Goal: Understand process/instructions

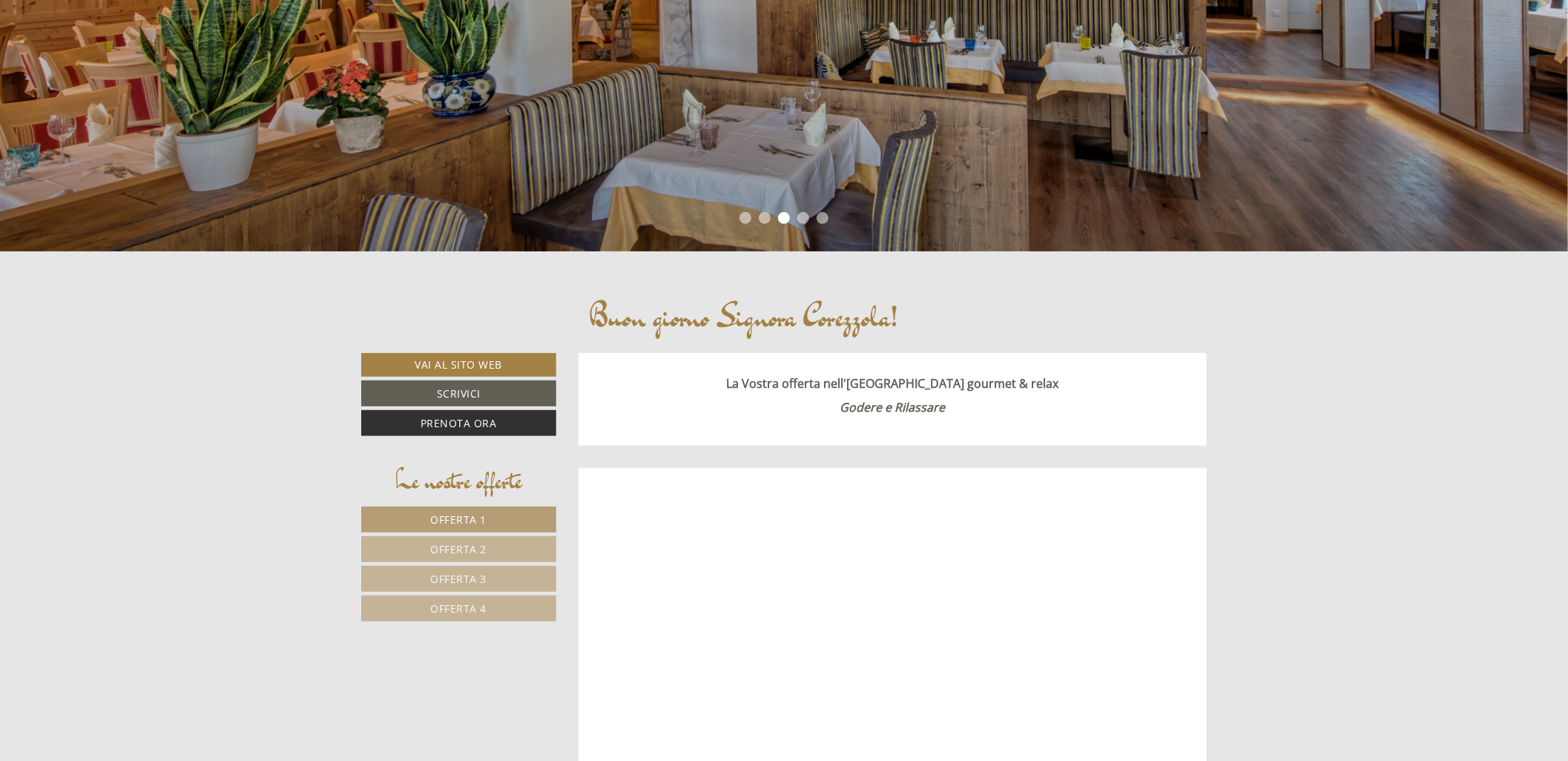
scroll to position [494, 0]
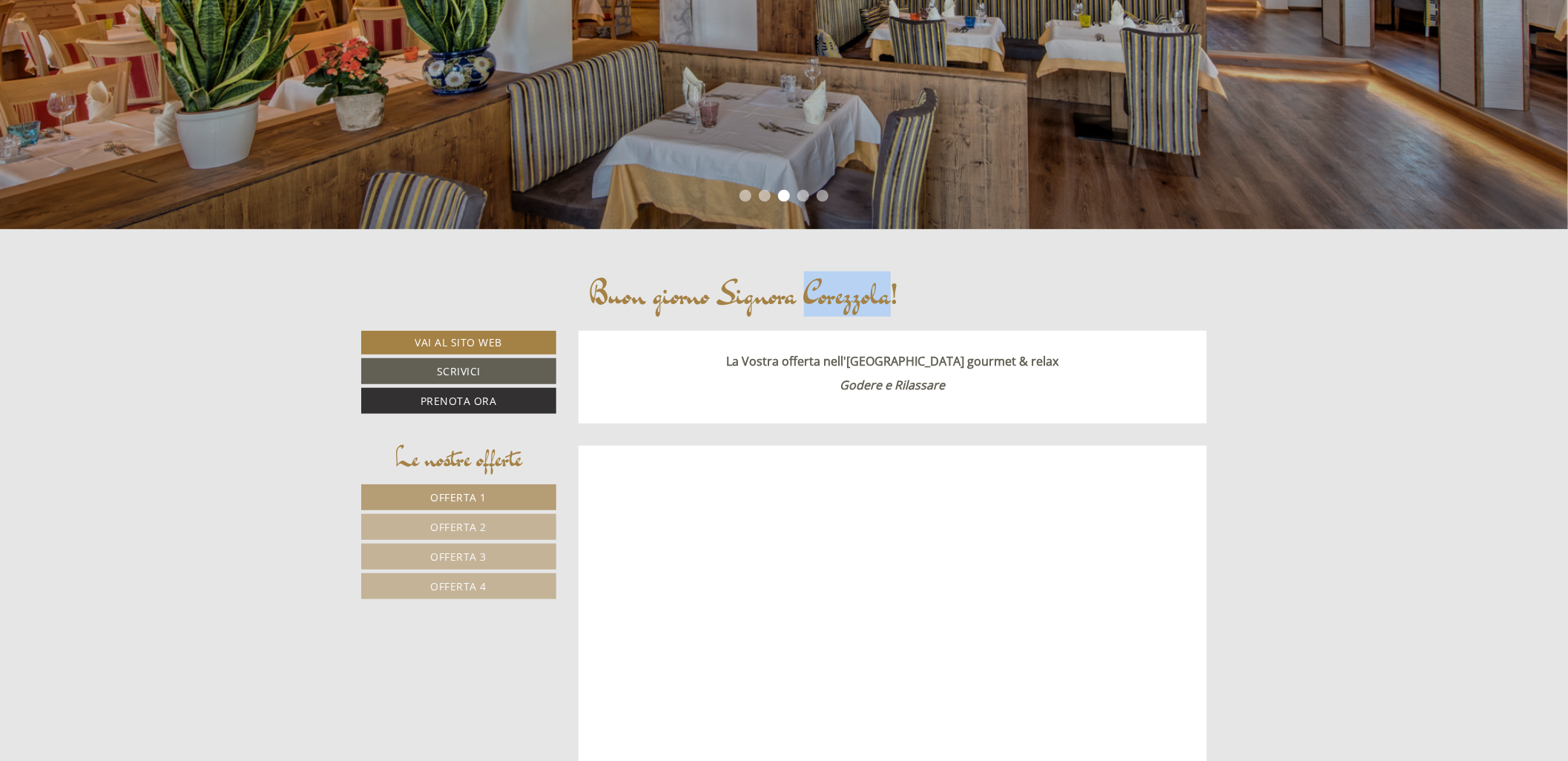
drag, startPoint x: 804, startPoint y: 292, endPoint x: 884, endPoint y: 302, distance: 80.6
click at [884, 302] on h1 "Buon giorno Signora Corezzola!" at bounding box center [743, 294] width 309 height 34
copy h1 "Corezzola"
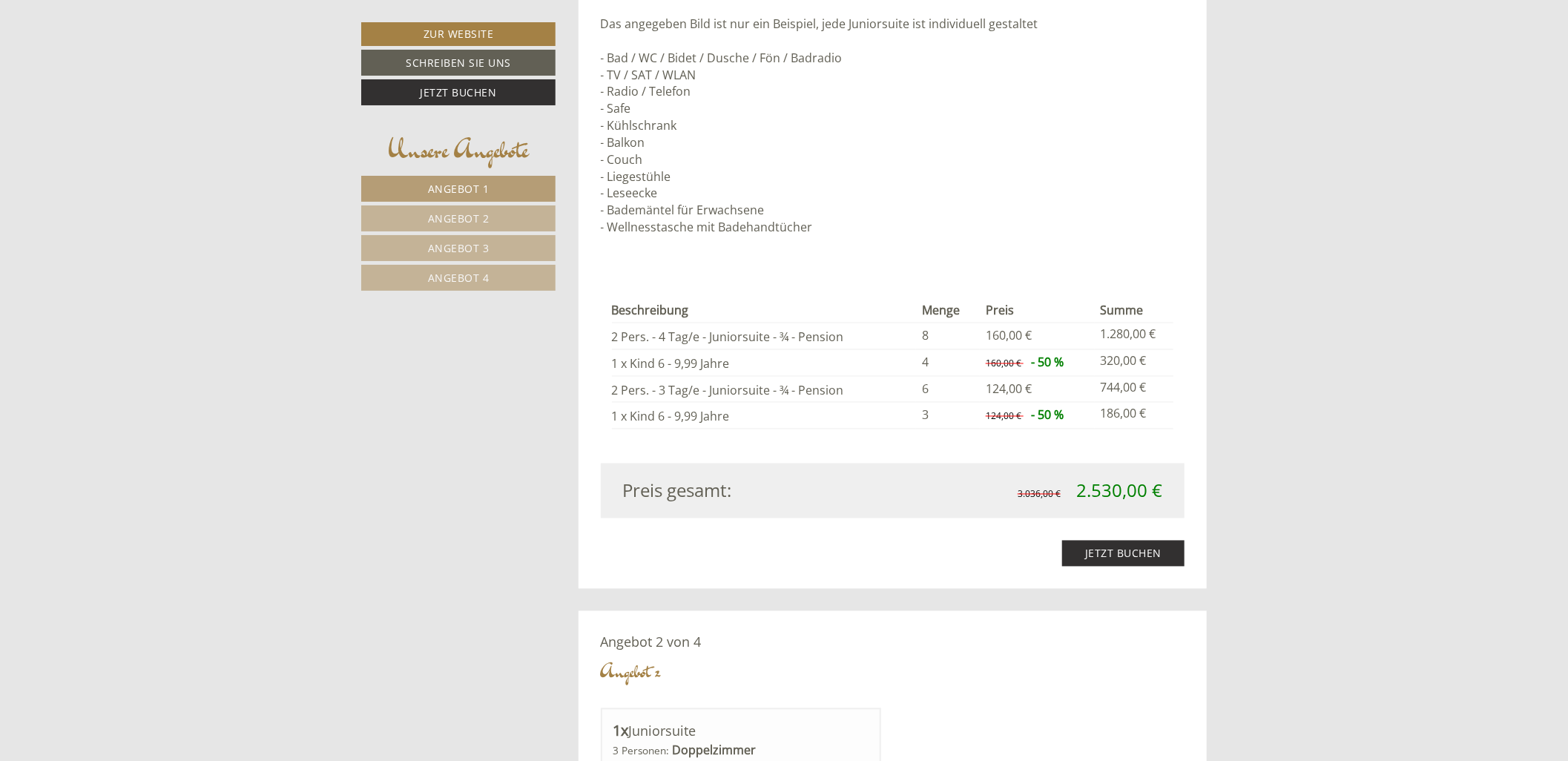
scroll to position [1565, 0]
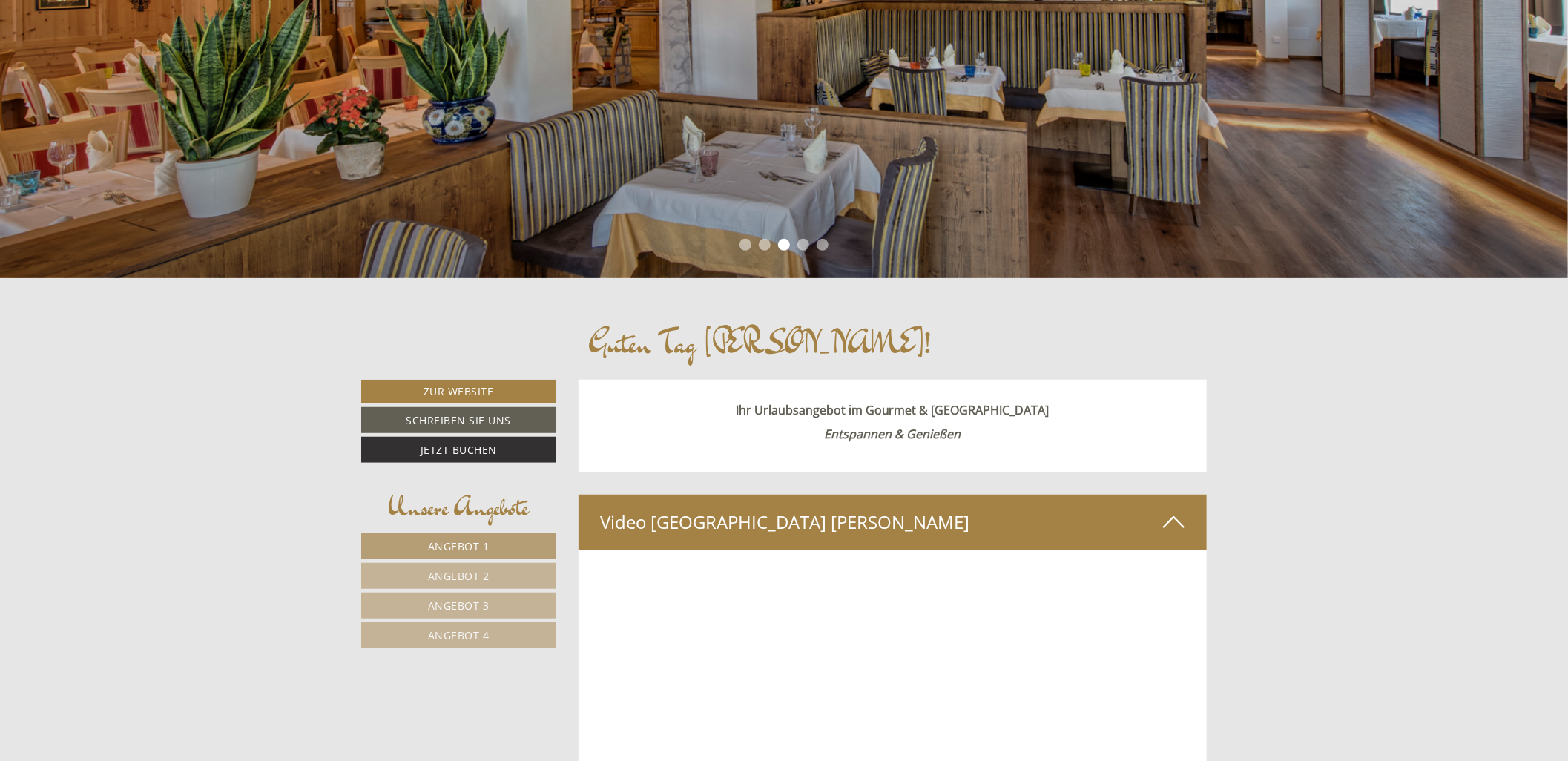
scroll to position [247, 0]
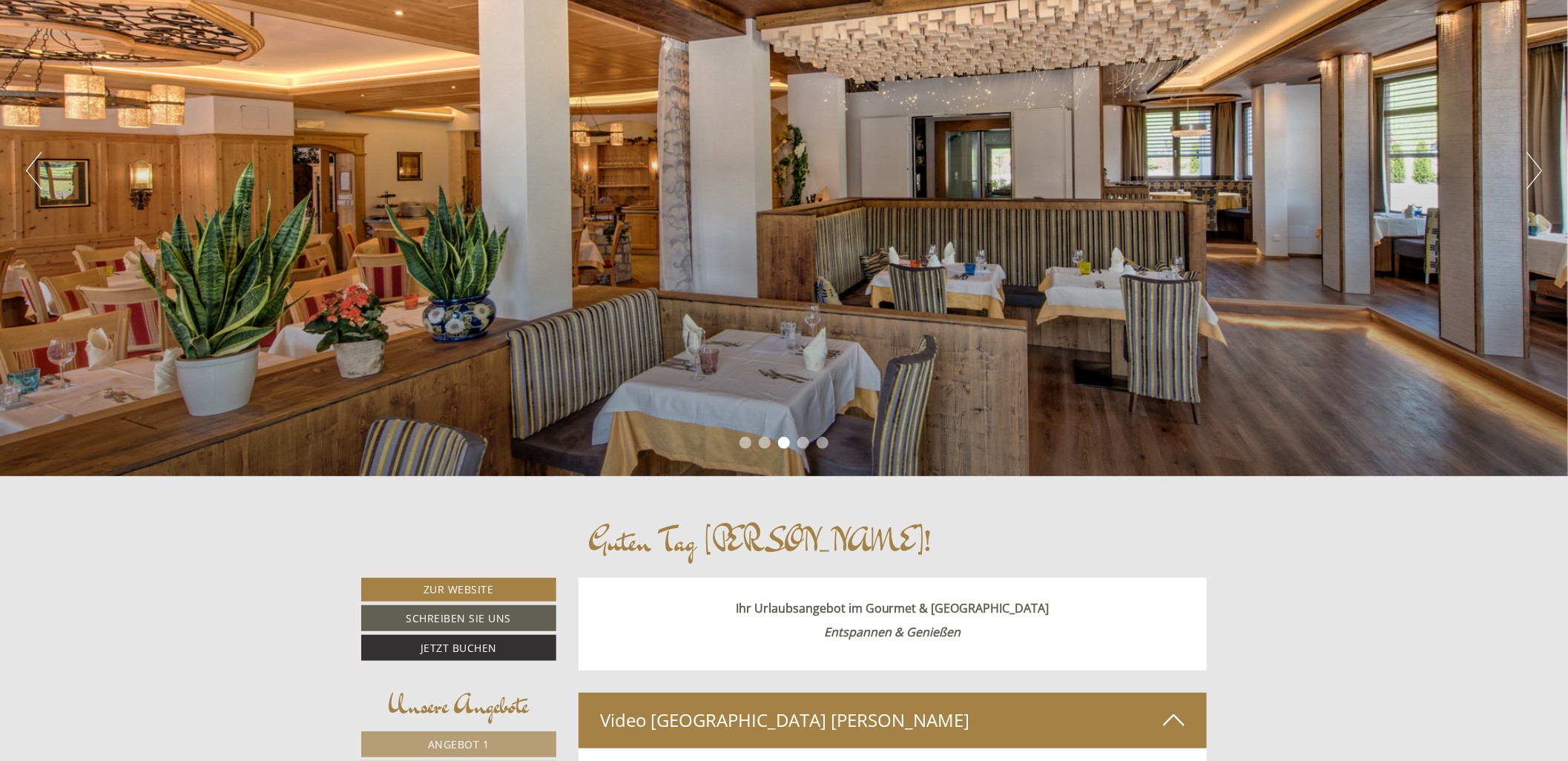
click at [745, 442] on li "1" at bounding box center [746, 443] width 12 height 12
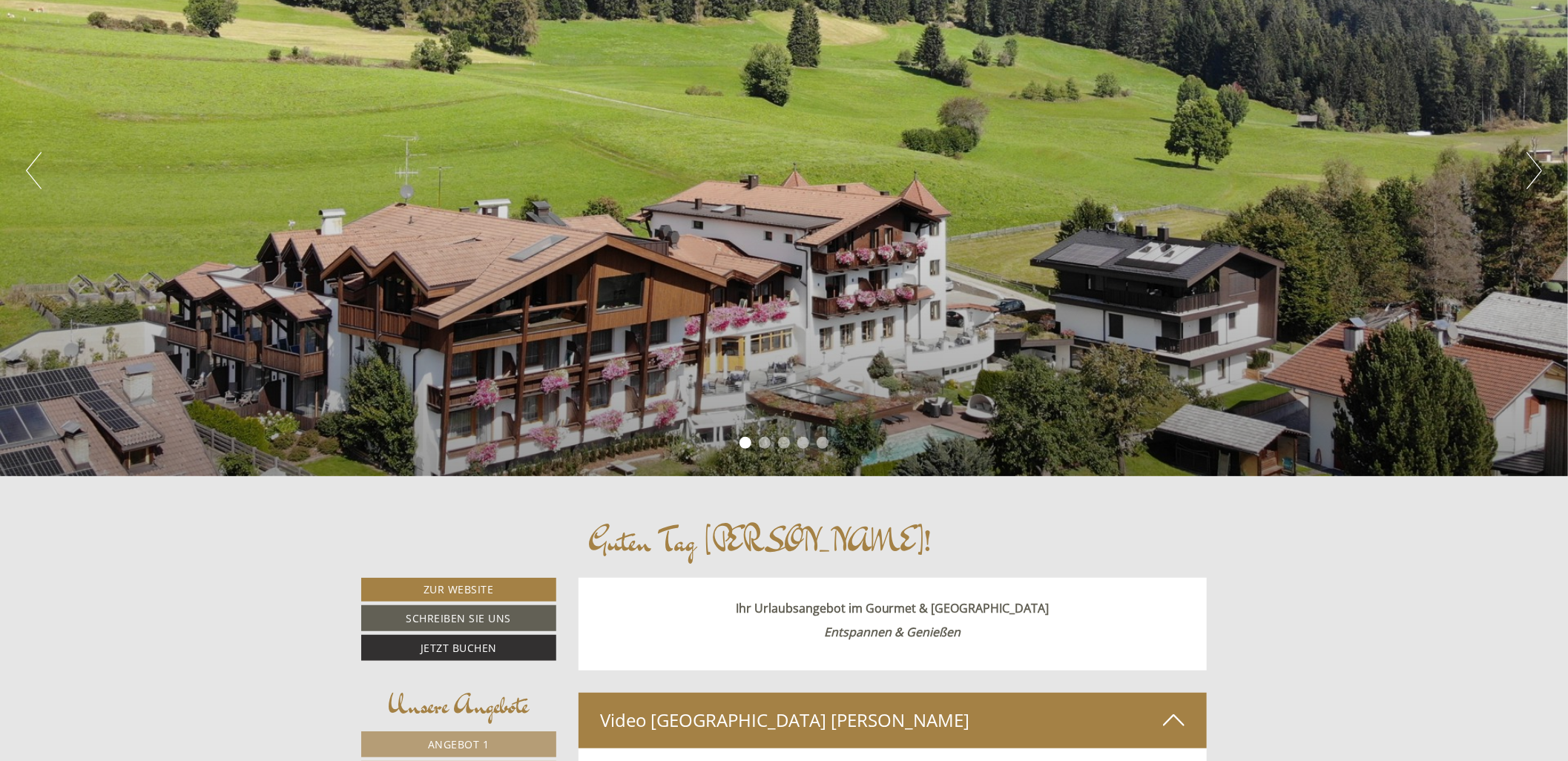
click at [762, 443] on li "2" at bounding box center [765, 443] width 12 height 12
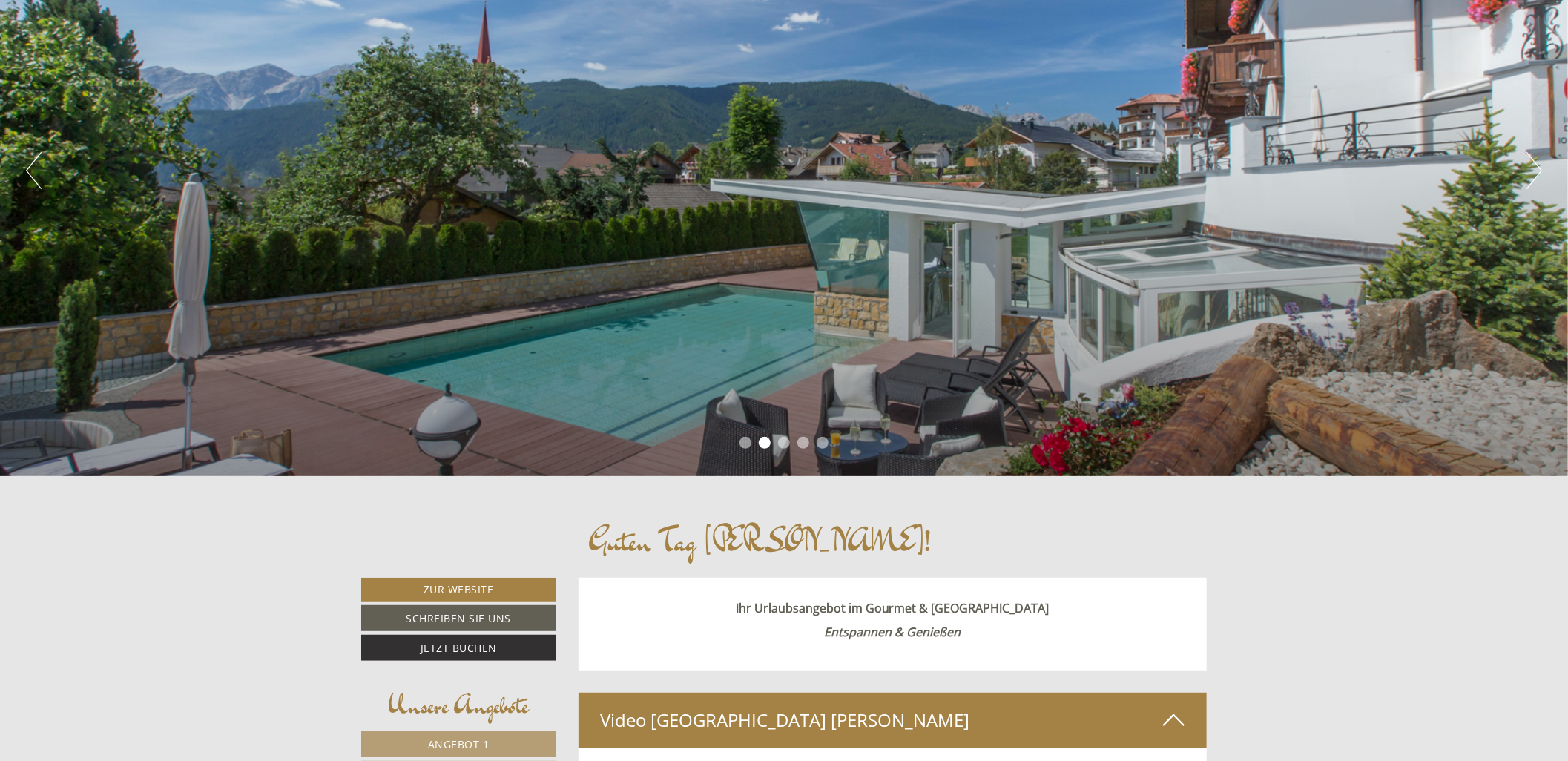
click at [792, 445] on ul "1 2 3 4 5" at bounding box center [784, 445] width 1568 height 17
click at [790, 445] on ul "1 2 3 4 5" at bounding box center [784, 445] width 1568 height 17
click at [788, 445] on li "3" at bounding box center [784, 443] width 12 height 12
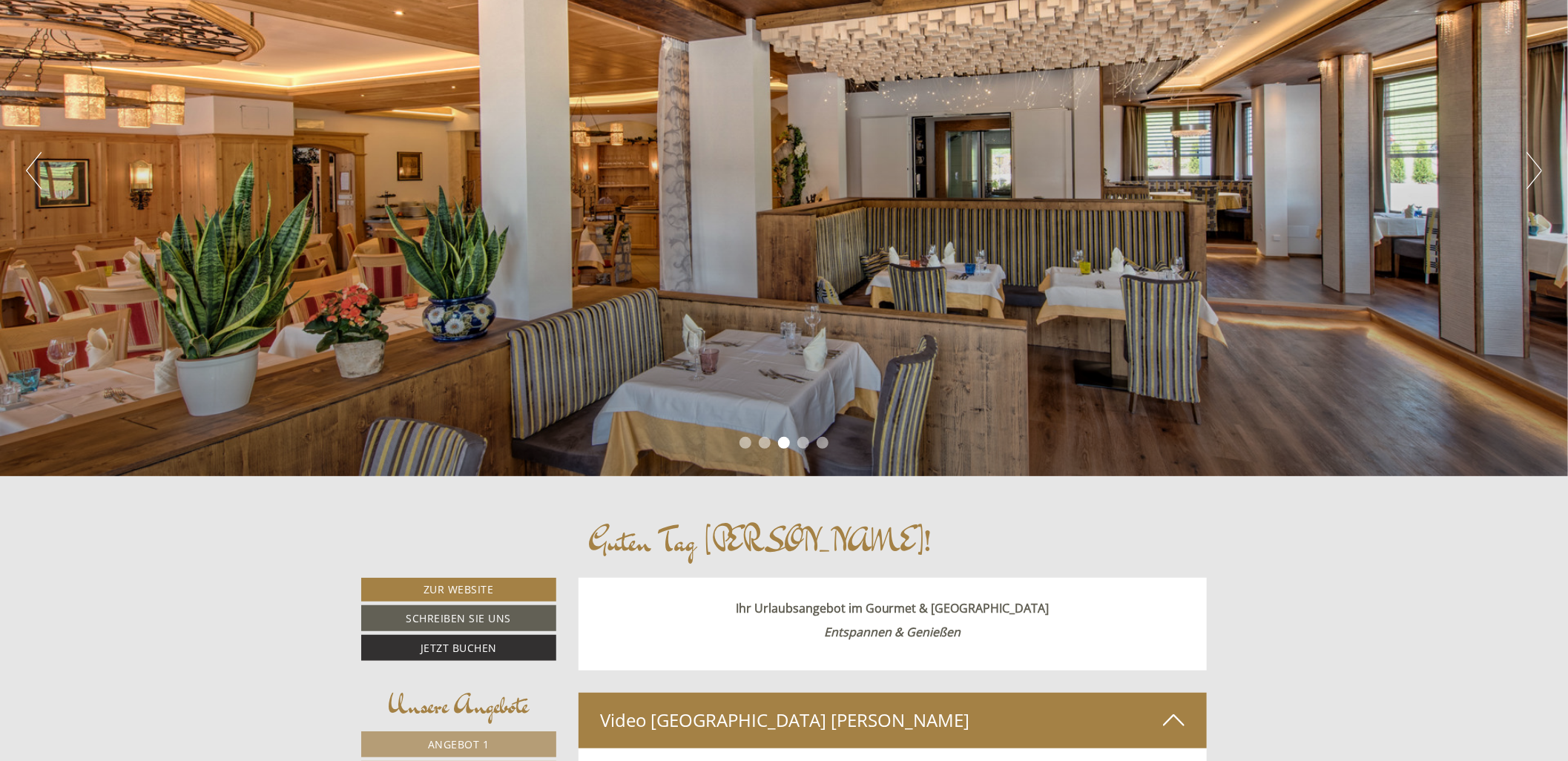
click at [798, 445] on li "4" at bounding box center [803, 443] width 12 height 12
click at [825, 445] on li "5" at bounding box center [822, 443] width 12 height 12
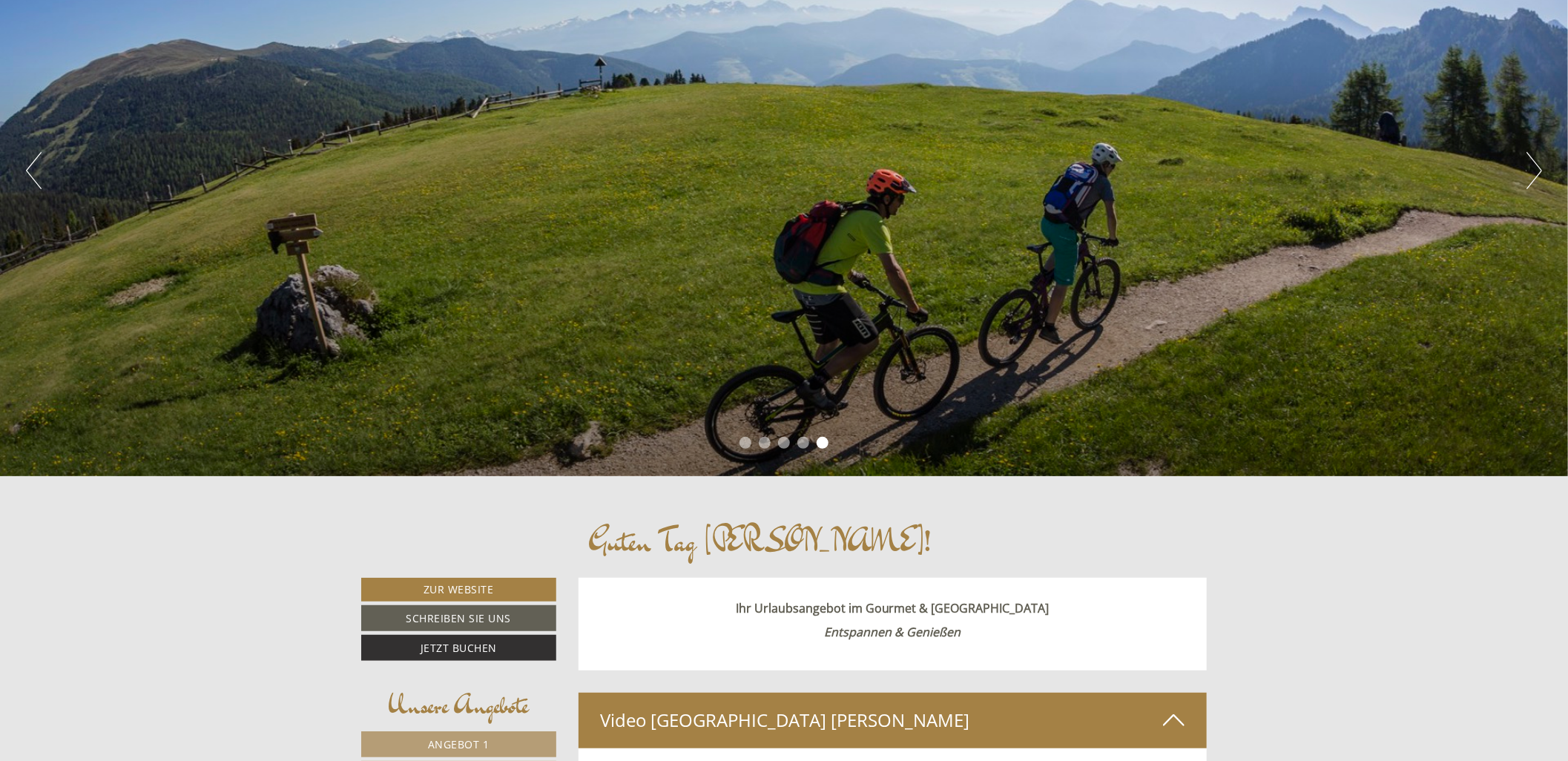
click at [810, 444] on ul "1 2 3 4 5" at bounding box center [784, 445] width 1568 height 17
click at [806, 443] on li "4" at bounding box center [803, 443] width 12 height 12
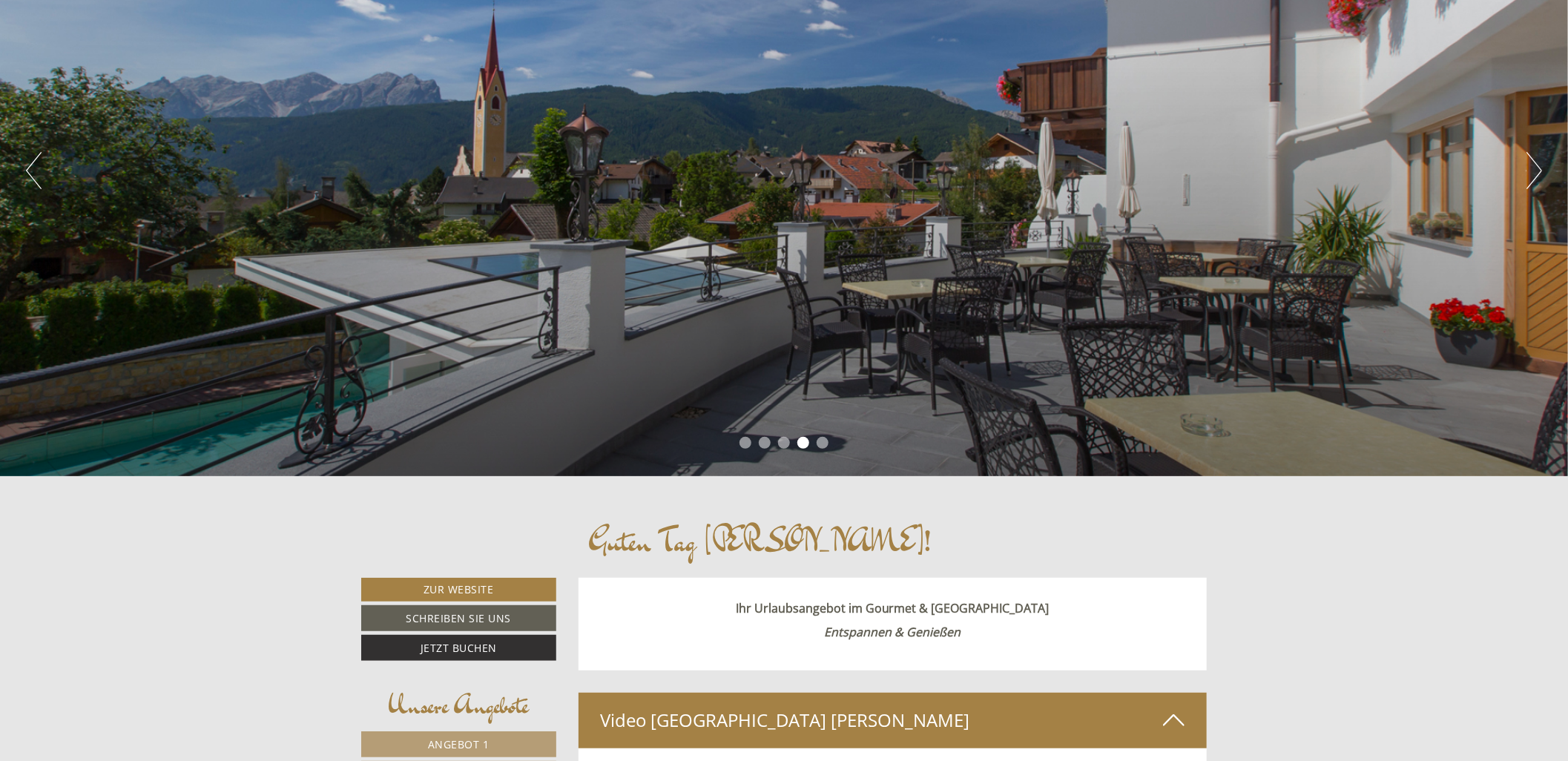
scroll to position [0, 0]
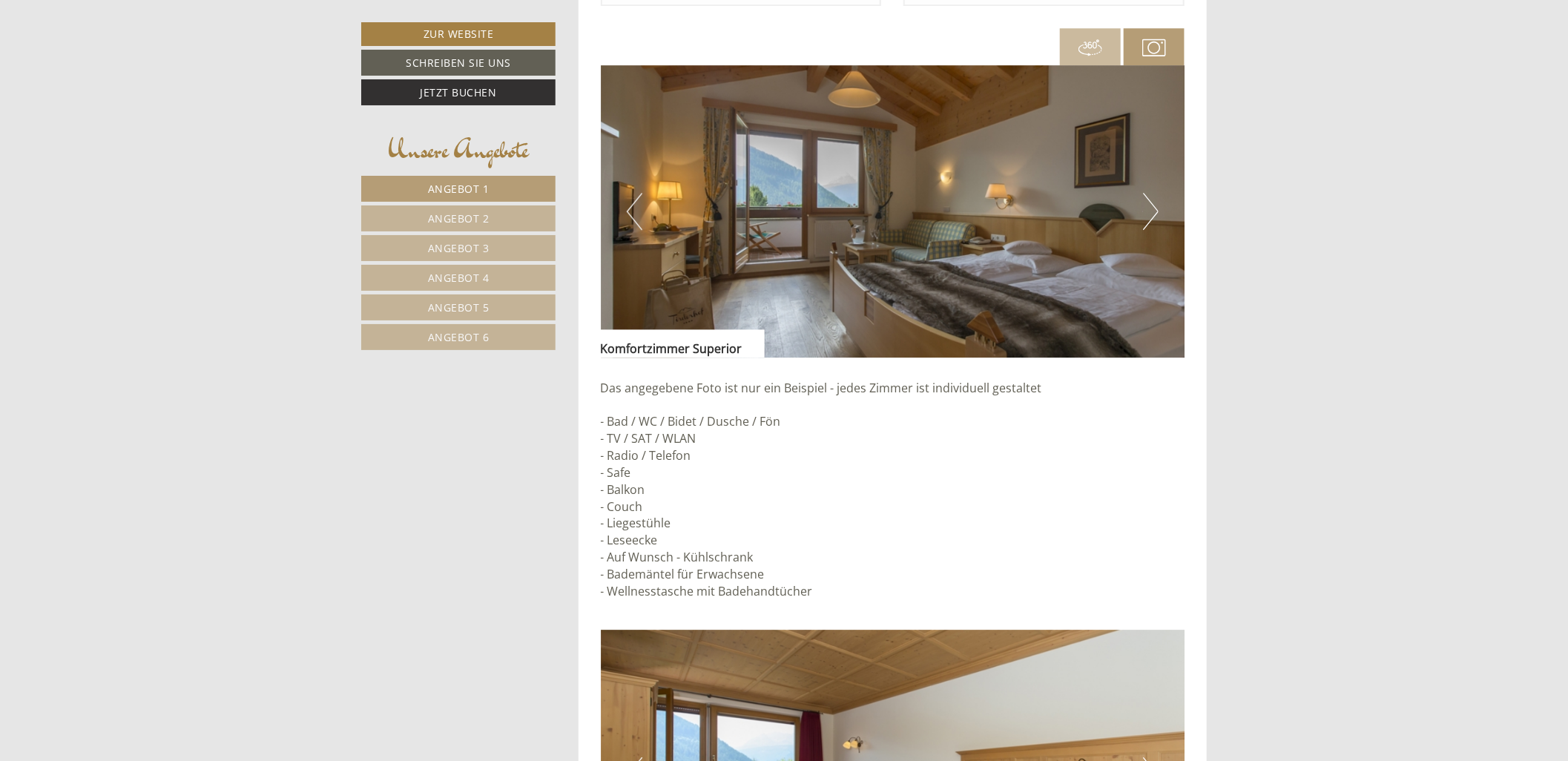
scroll to position [2718, 0]
